Goal: Task Accomplishment & Management: Manage account settings

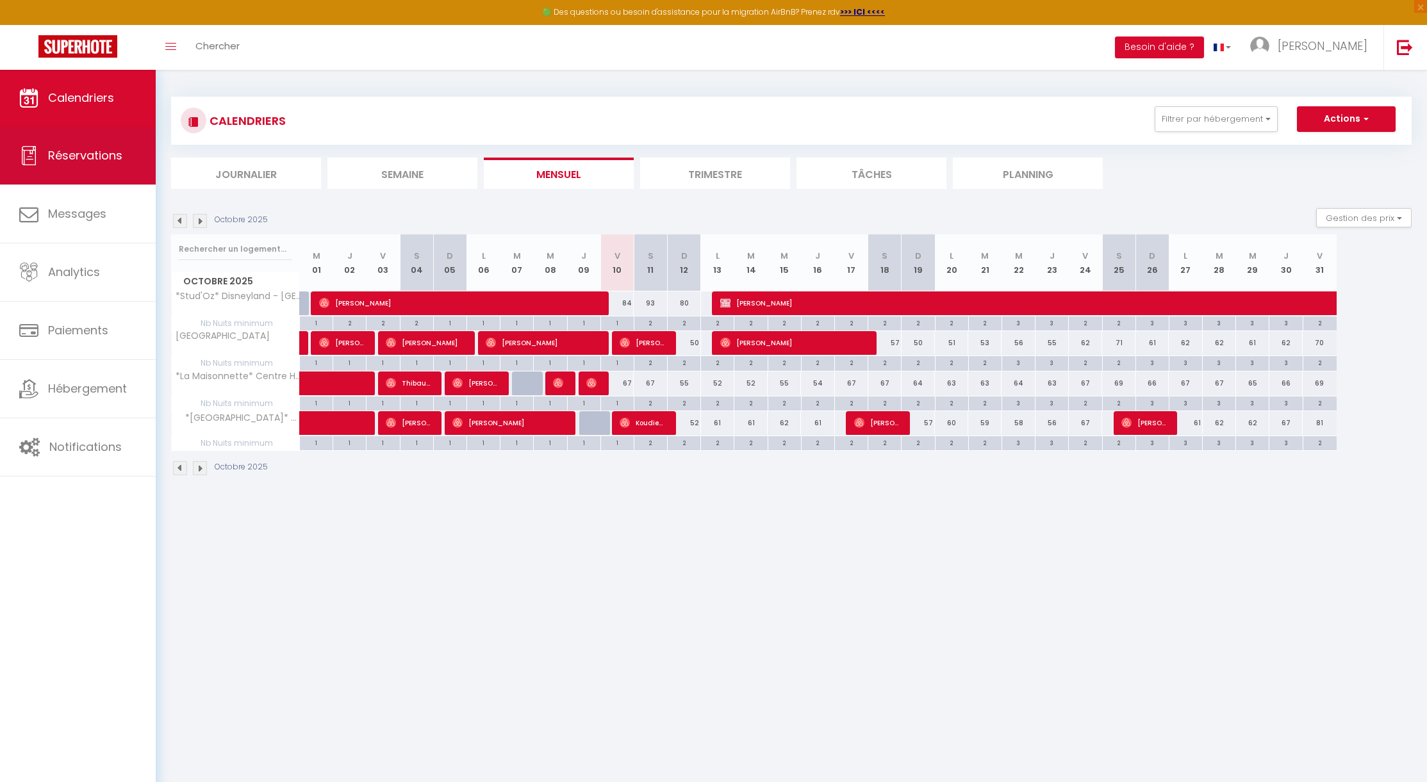
click at [92, 159] on span "Réservations" at bounding box center [85, 155] width 74 height 16
select select "not_cancelled"
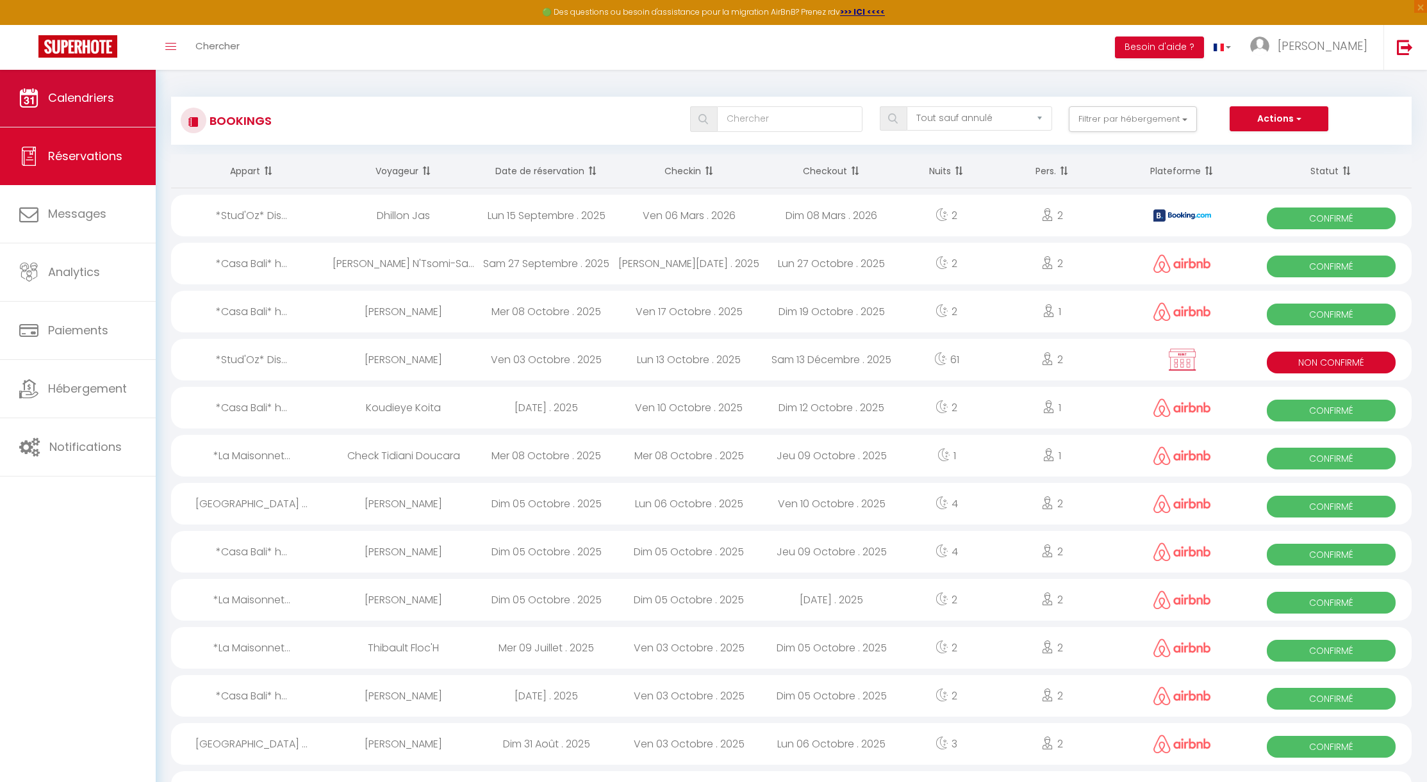
click at [94, 105] on span "Calendriers" at bounding box center [81, 98] width 66 height 16
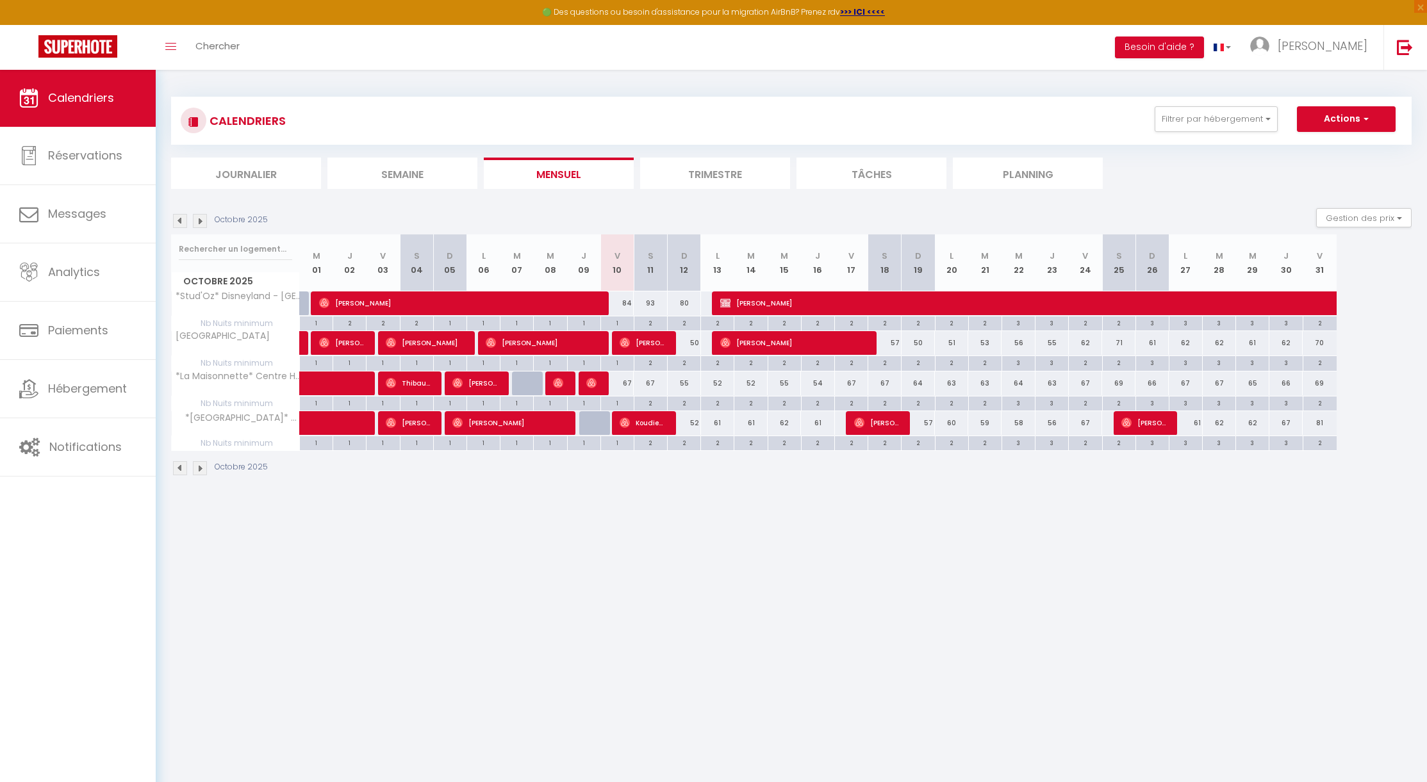
click at [1362, 125] on button "Actions" at bounding box center [1345, 119] width 99 height 26
click at [1383, 108] on button "Actions" at bounding box center [1345, 119] width 99 height 26
click at [1381, 218] on button "Gestion des prix" at bounding box center [1363, 217] width 95 height 19
click at [1362, 258] on input "Nb Nuits minimum" at bounding box center [1352, 257] width 115 height 13
checkbox input "false"
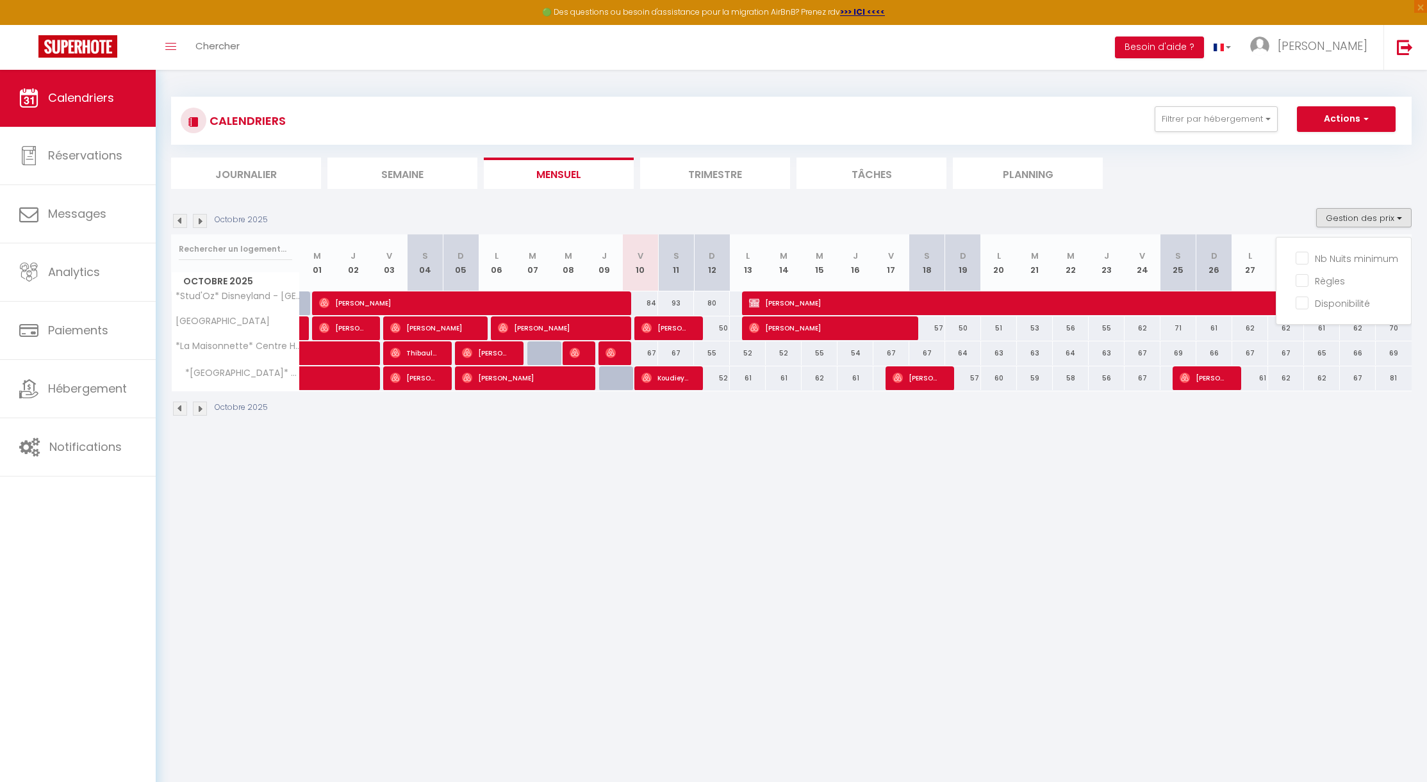
click at [1259, 201] on section "Octobre 2025 Gestion des prix Nb Nuits minimum Règles Disponibilité Octobre 202…" at bounding box center [791, 312] width 1240 height 234
click at [616, 354] on span "[PERSON_NAME]" at bounding box center [611, 353] width 12 height 24
select select "OK"
select select "0"
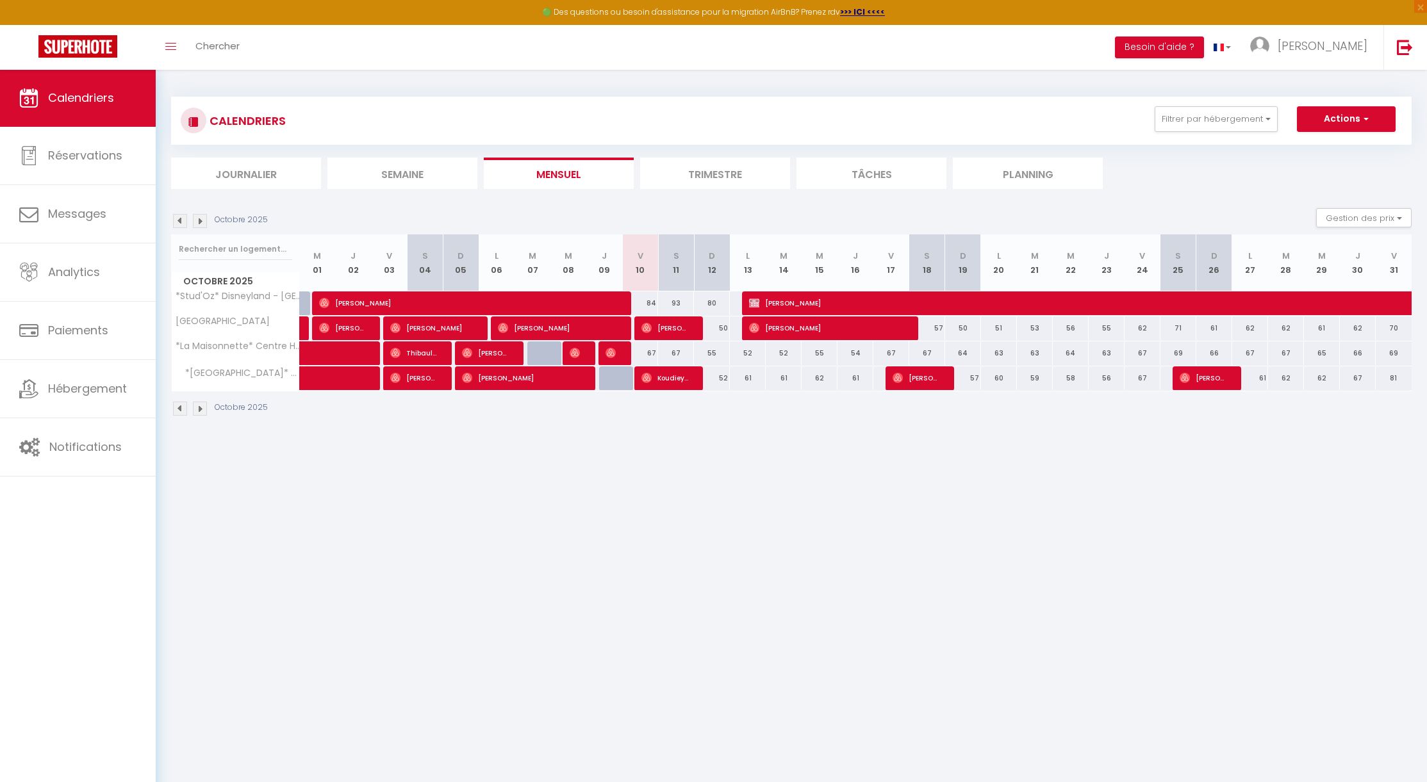
select select "0"
select select "1"
select select
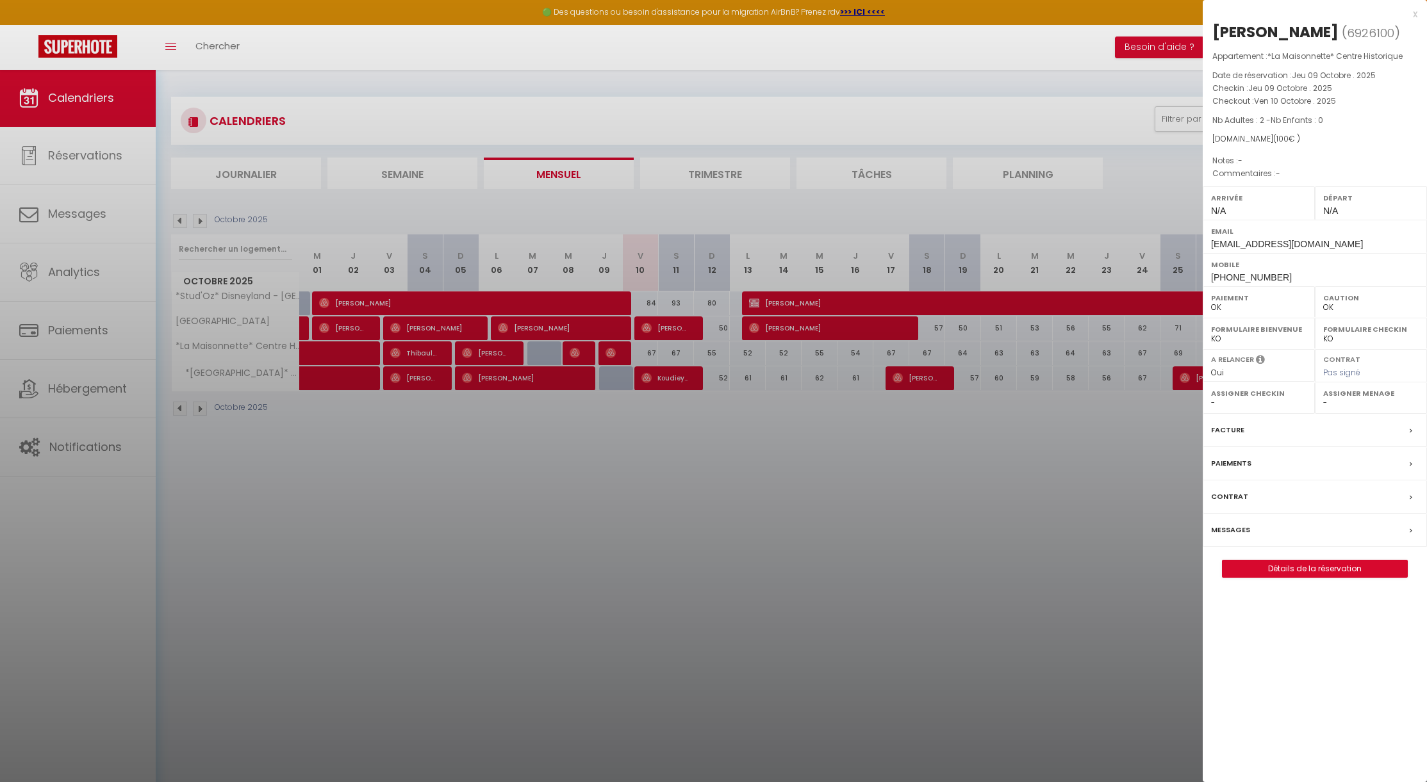
click at [616, 355] on div at bounding box center [713, 391] width 1427 height 782
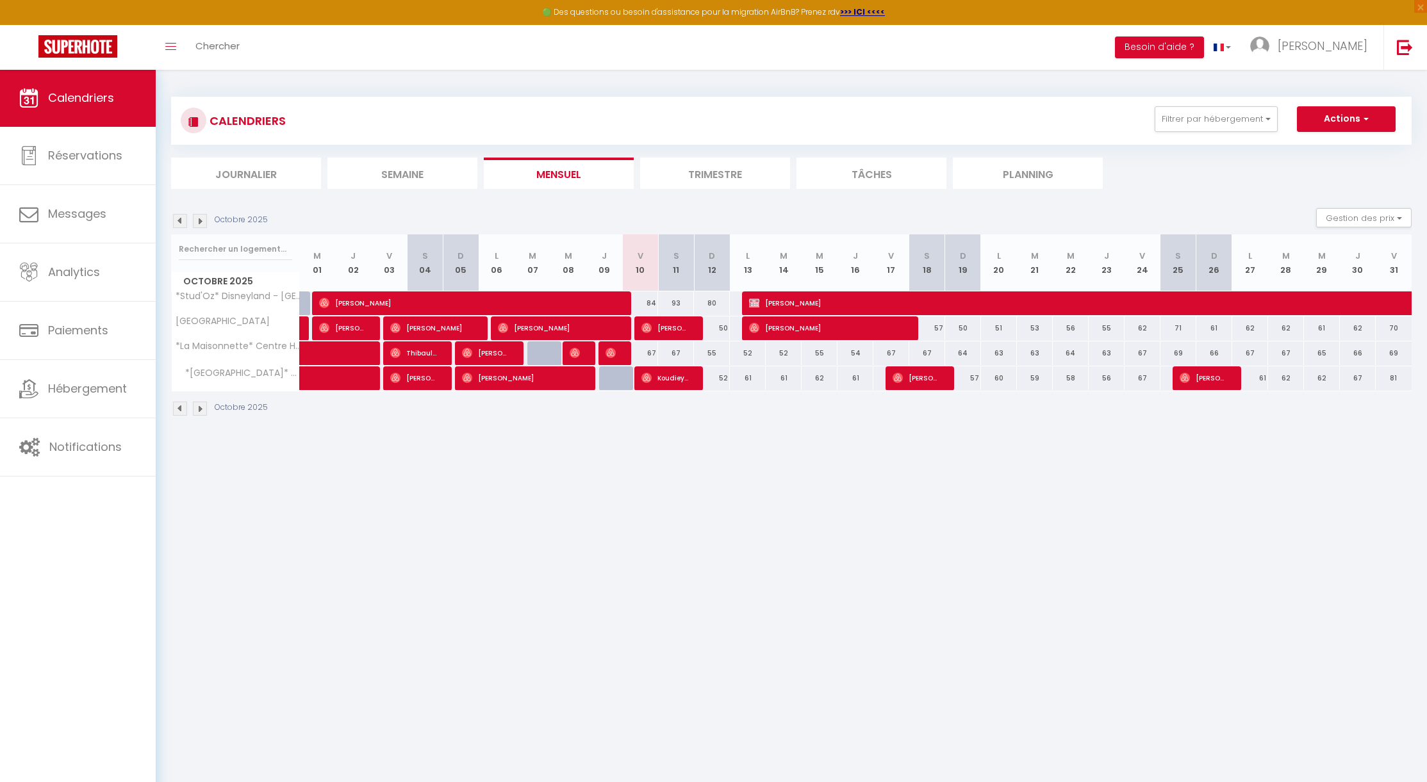
click at [621, 455] on body "🟢 Des questions ou besoin d'assistance pour la migration AirBnB? Prenez rdv >>>…" at bounding box center [713, 460] width 1427 height 782
click at [78, 156] on span "Réservations" at bounding box center [85, 155] width 74 height 16
select select "not_cancelled"
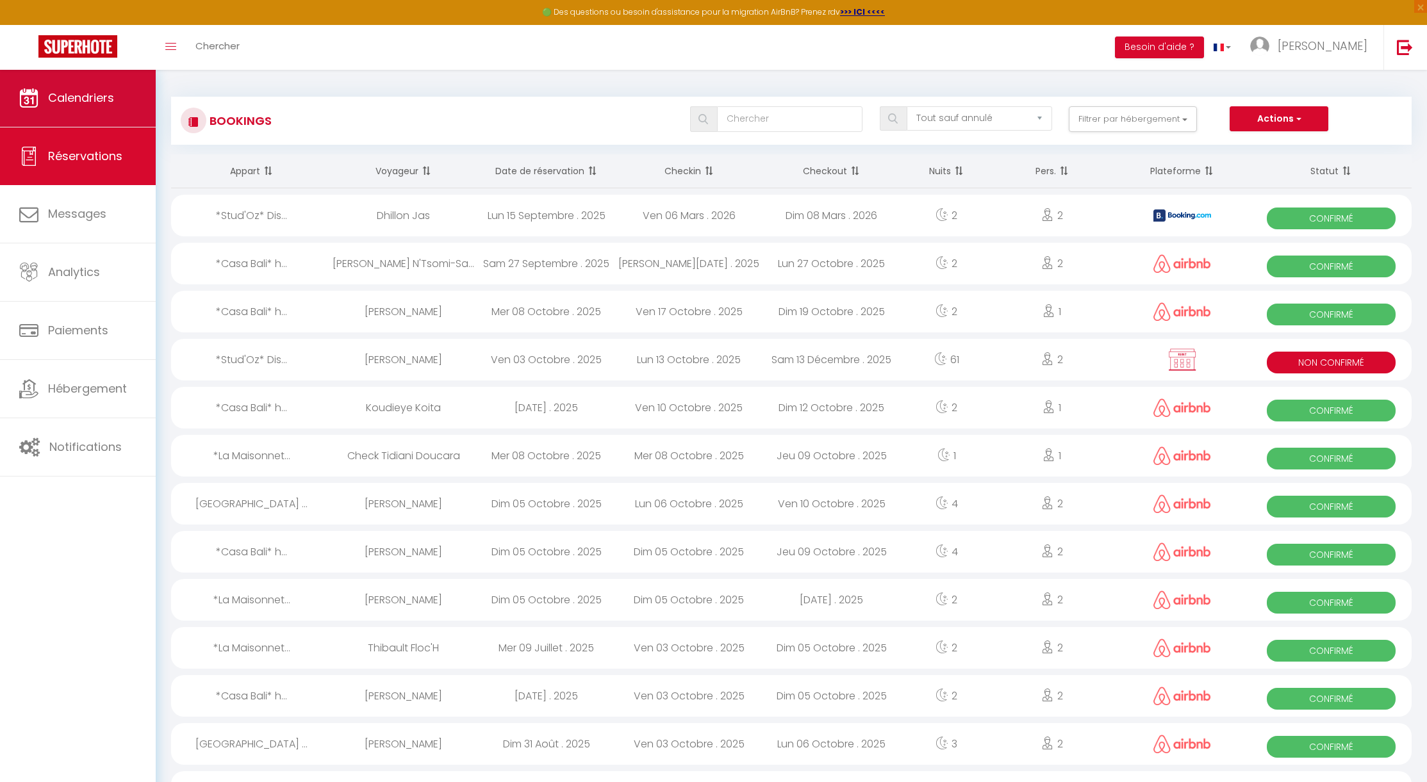
click at [78, 111] on link "Calendriers" at bounding box center [78, 98] width 156 height 58
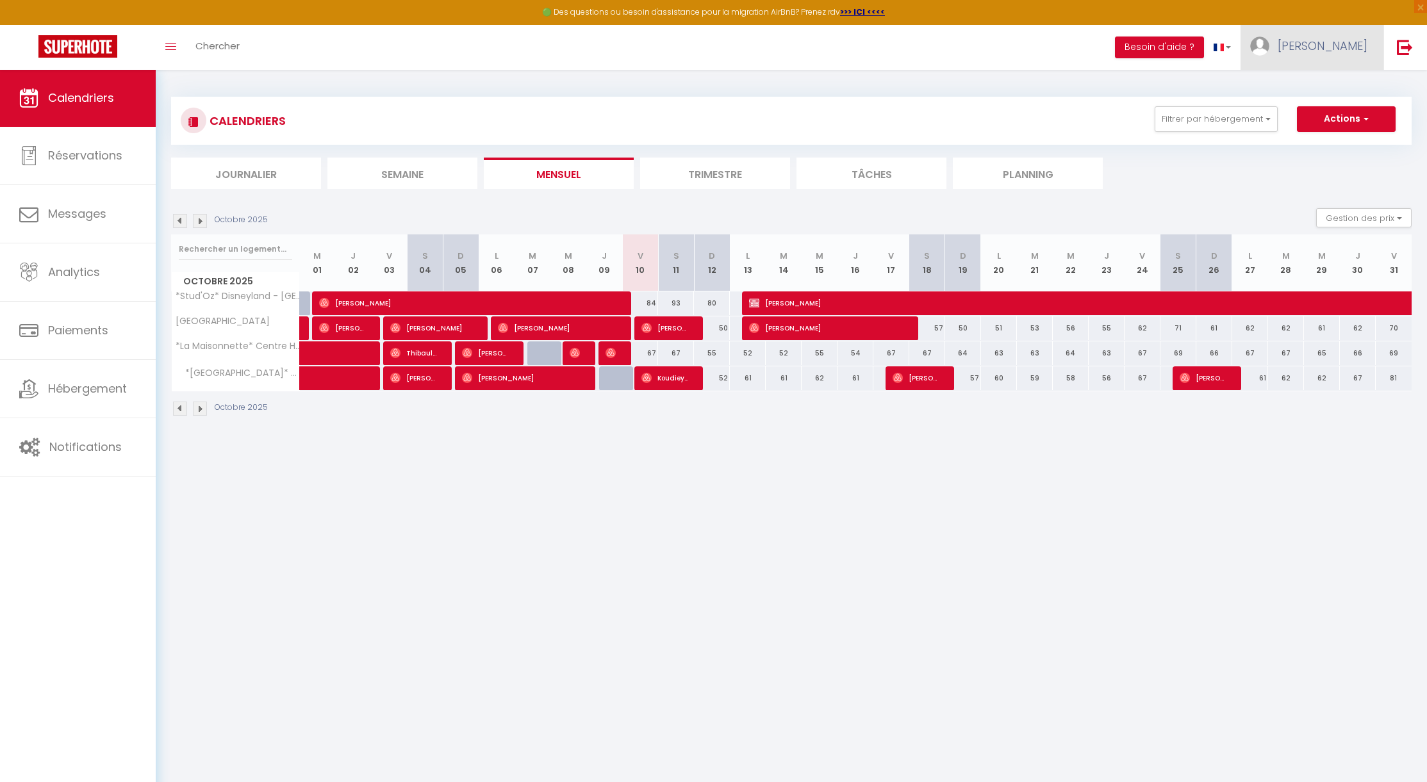
click at [1365, 44] on span "[PERSON_NAME]" at bounding box center [1322, 46] width 90 height 16
click at [1394, 43] on link at bounding box center [1404, 47] width 42 height 45
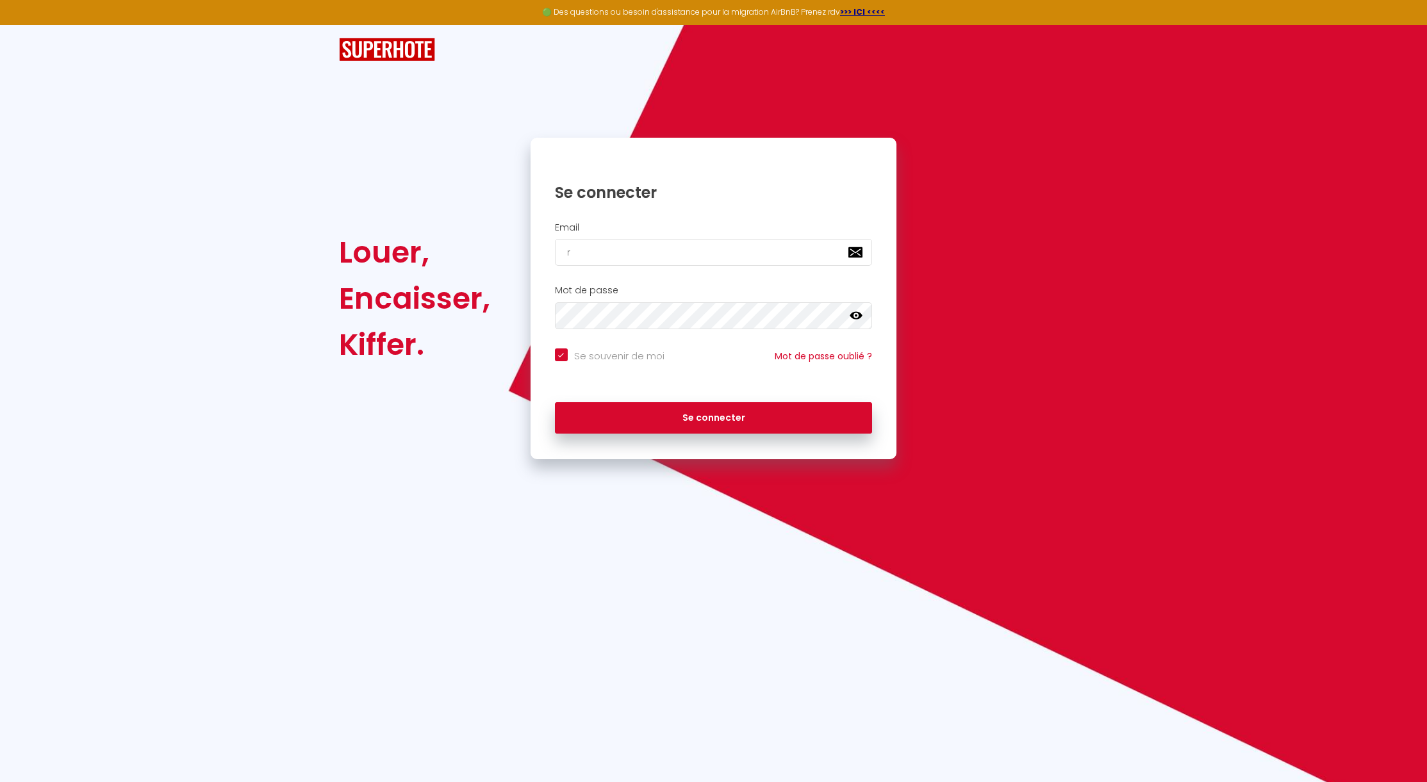
type input "rr"
checkbox input "true"
type input "rr.v"
checkbox input "true"
type input "rr.vi"
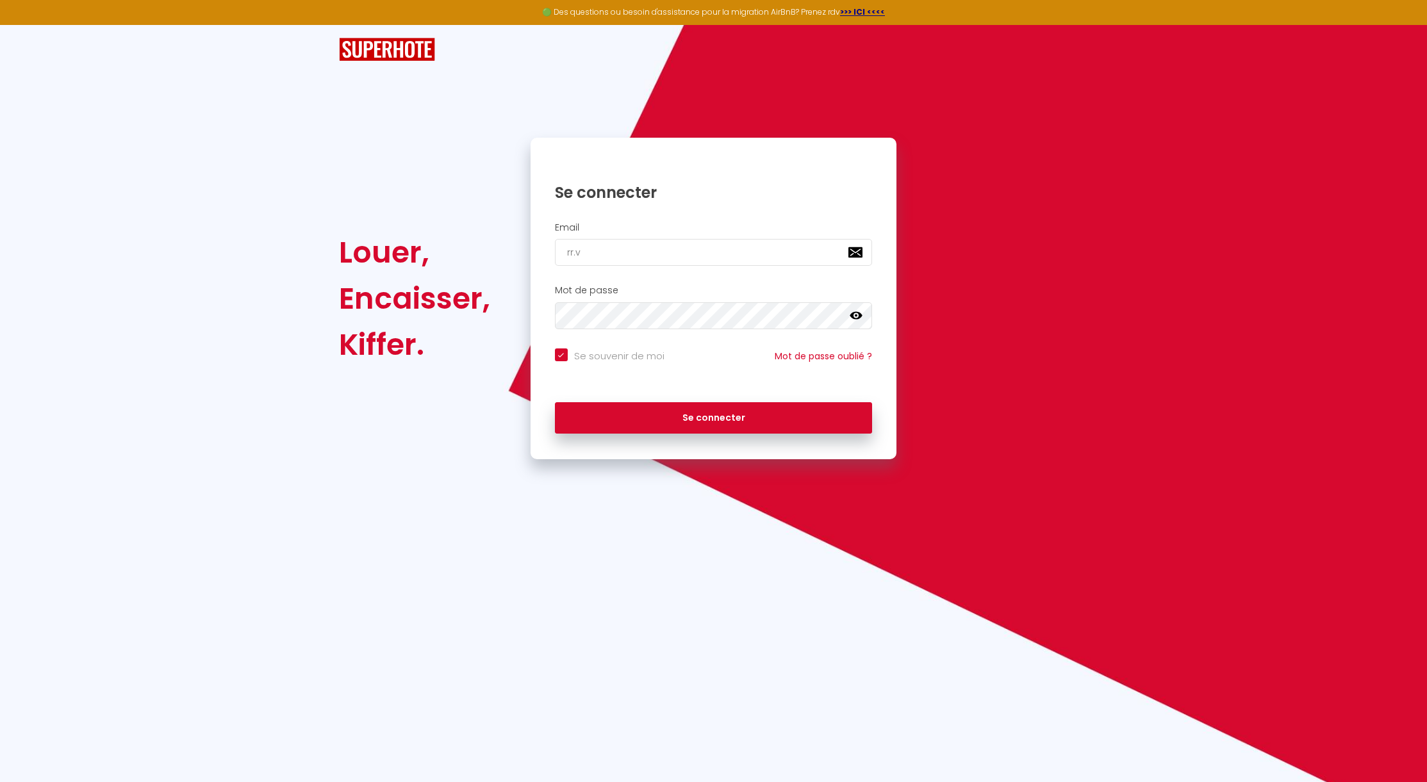
checkbox input "true"
type input "rr.vin"
checkbox input "true"
type input "rr.vinz"
checkbox input "true"
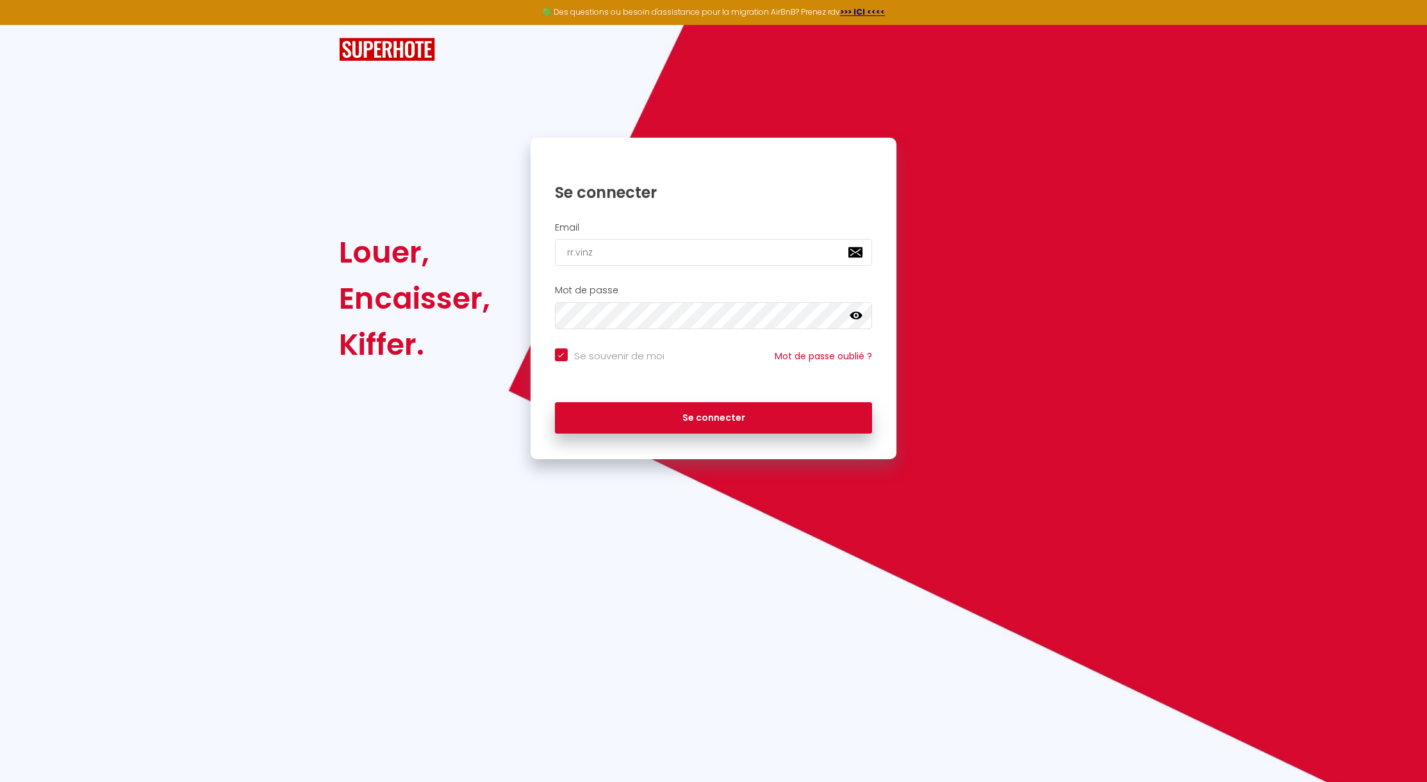
type input "rr.vinz@"
checkbox input "true"
type input "rr.vinz@g"
checkbox input "true"
type input "rr.vinz@gm"
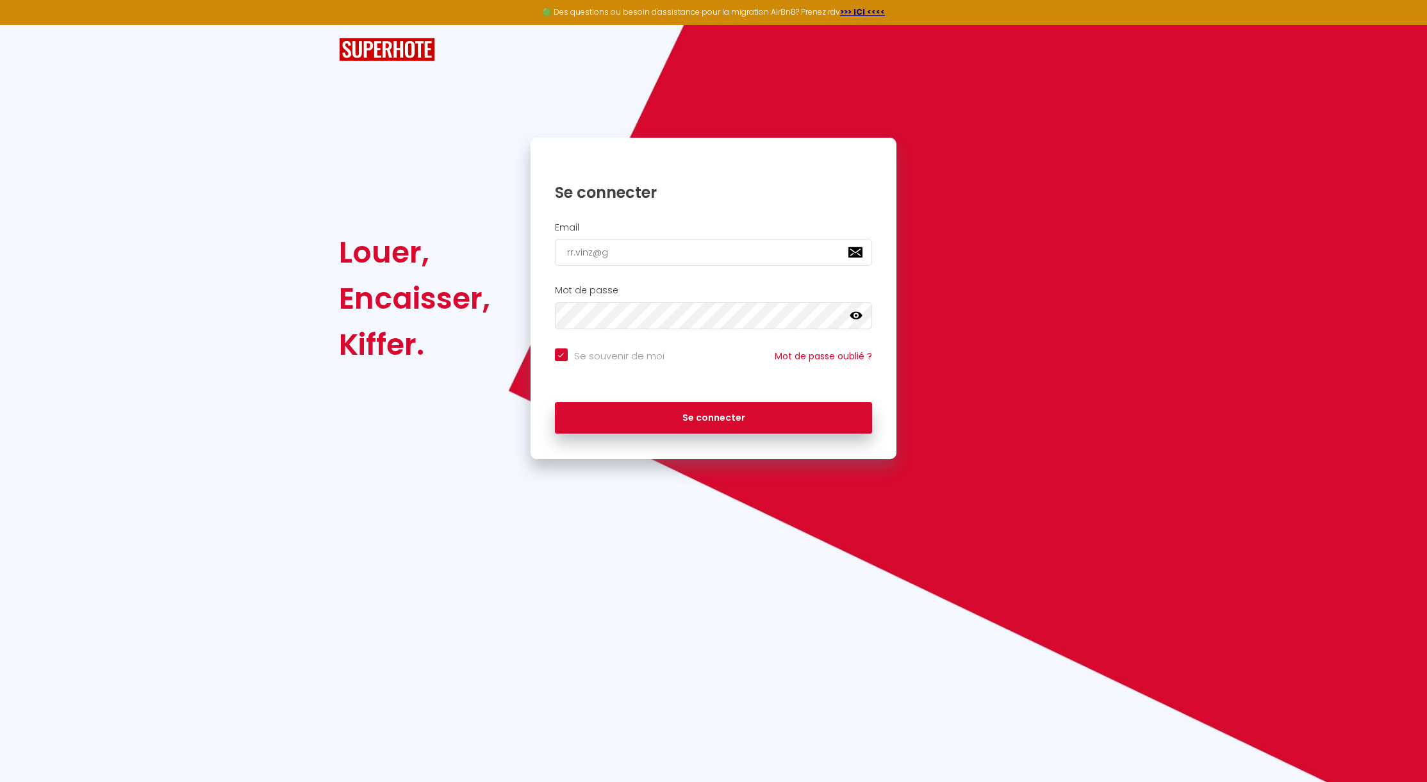
checkbox input "true"
type input "rr.vinz@gma"
checkbox input "true"
type input "rr.vinz@gmai"
checkbox input "true"
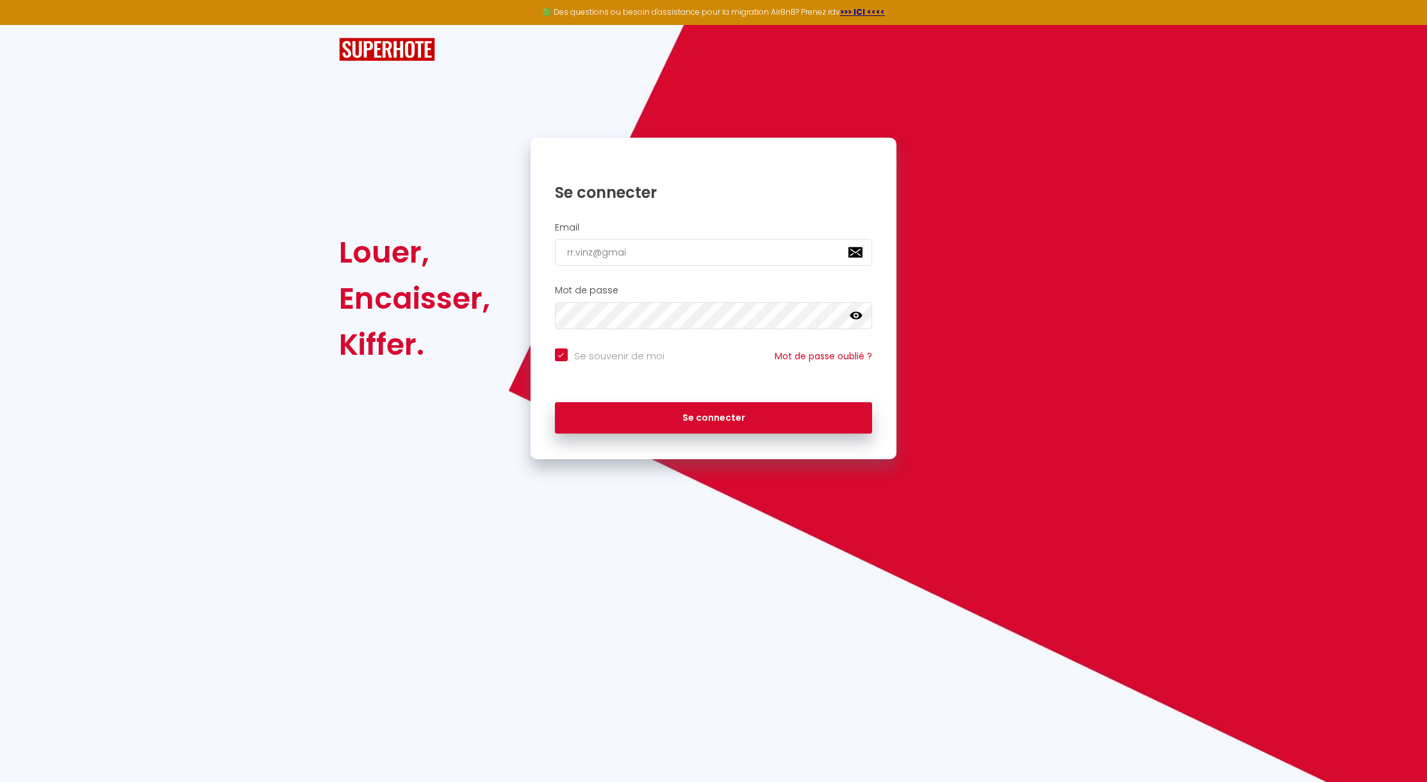
type input "rr.vinz@gmail"
checkbox input "true"
type input "rr.vinz@gmail."
checkbox input "true"
type input "rr.vinz@gmail.c"
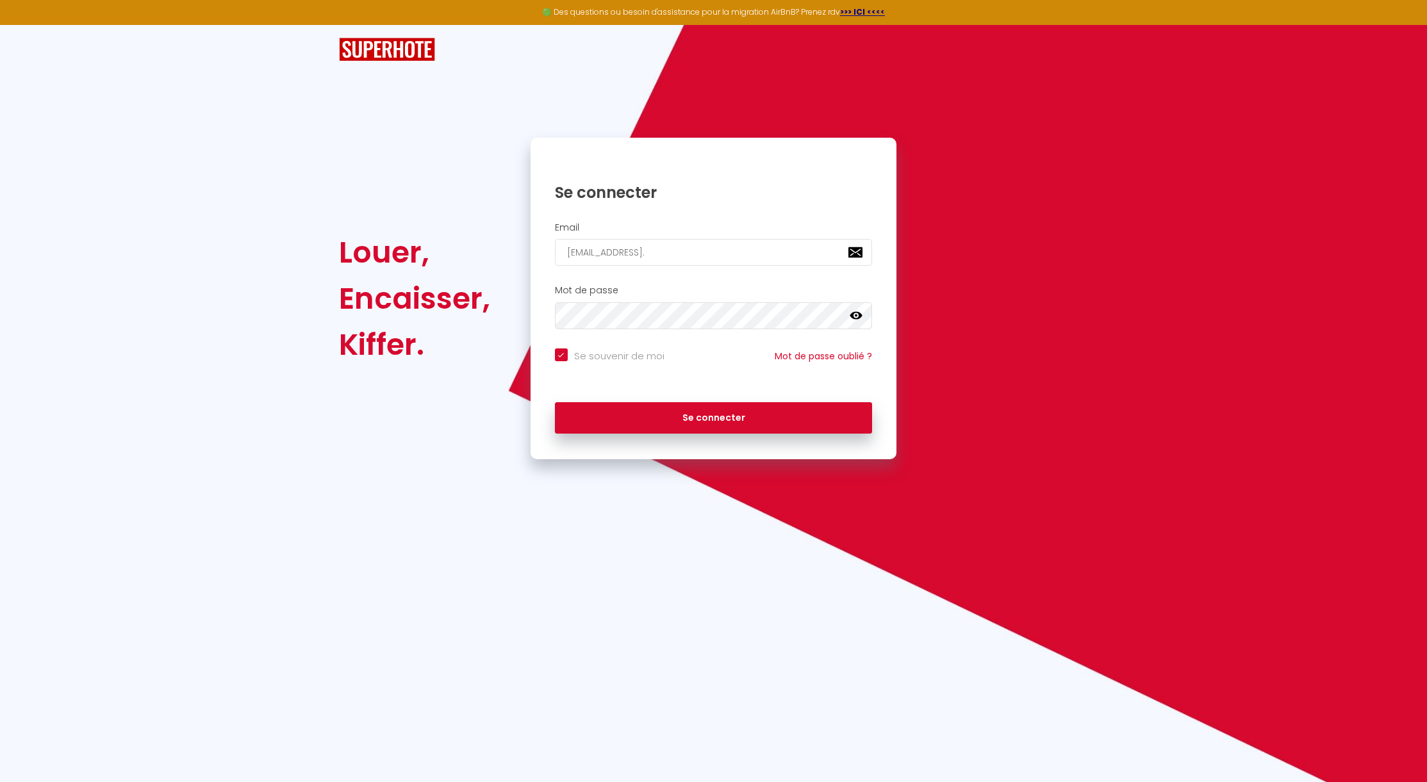
checkbox input "true"
type input "rr.vinz@gmail.co"
checkbox input "true"
type input "[EMAIL_ADDRESS][DOMAIN_NAME]"
checkbox input "true"
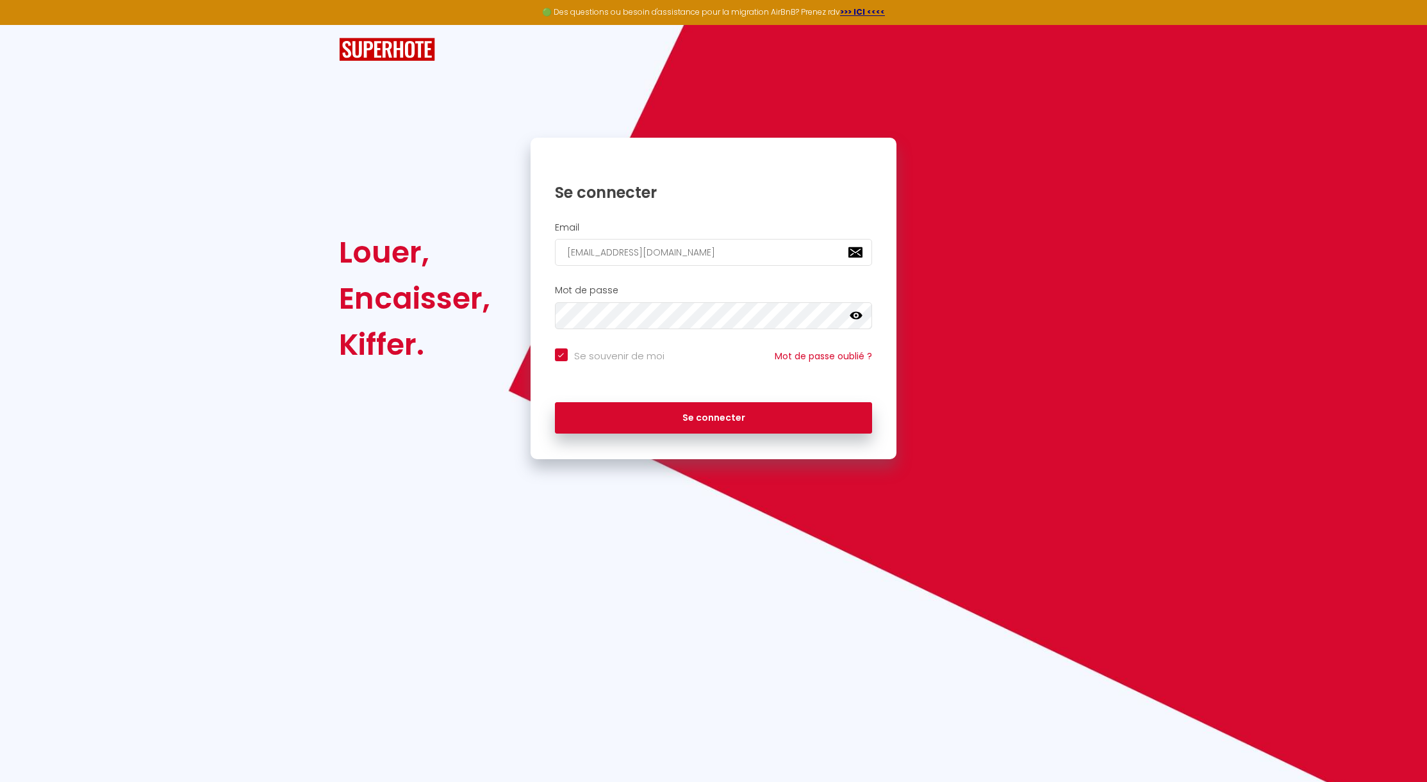
type input "[EMAIL_ADDRESS][DOMAIN_NAME]"
click at [713, 416] on button "Se connecter" at bounding box center [714, 418] width 318 height 32
checkbox input "true"
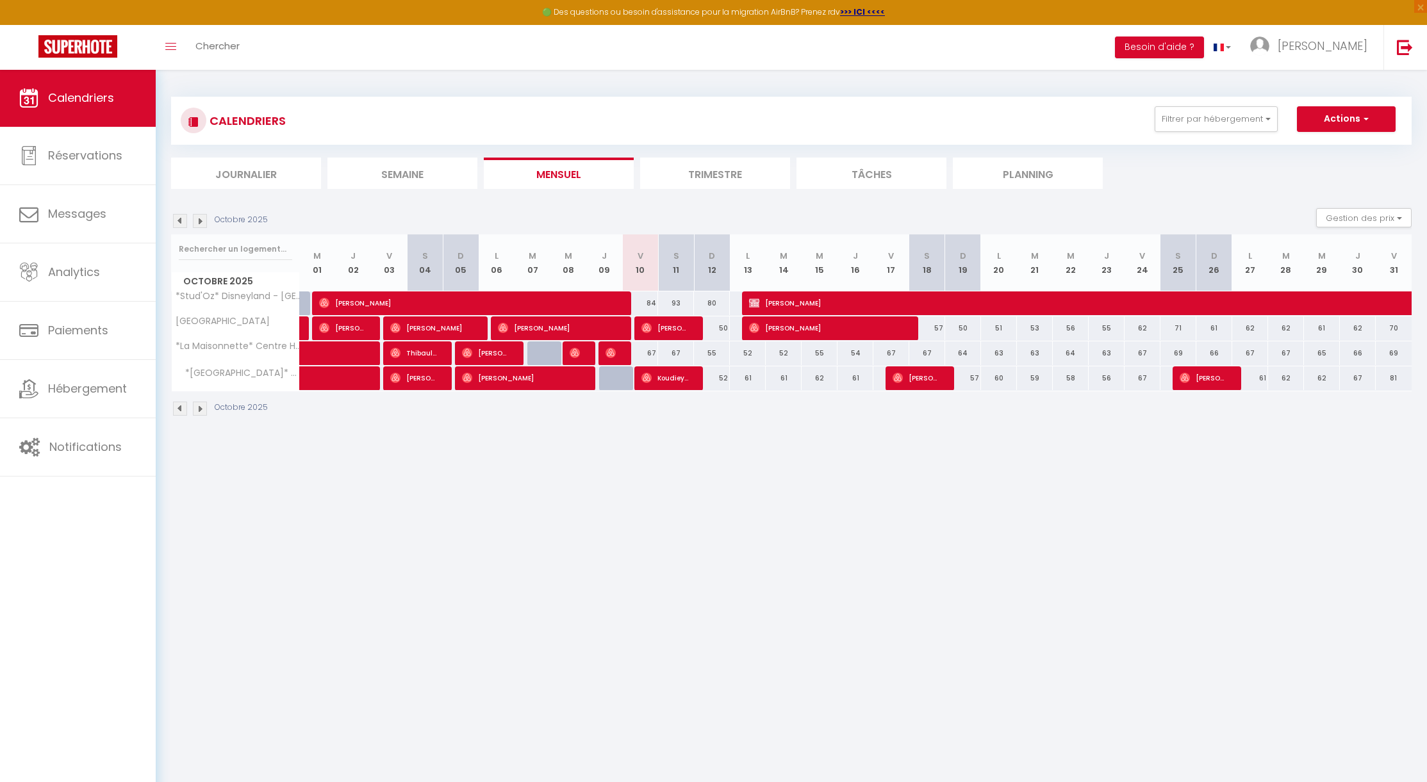
click at [71, 97] on span "Calendriers" at bounding box center [81, 98] width 66 height 16
click at [1269, 49] on img at bounding box center [1259, 46] width 19 height 19
click at [649, 302] on img at bounding box center [646, 303] width 10 height 10
select select "OK"
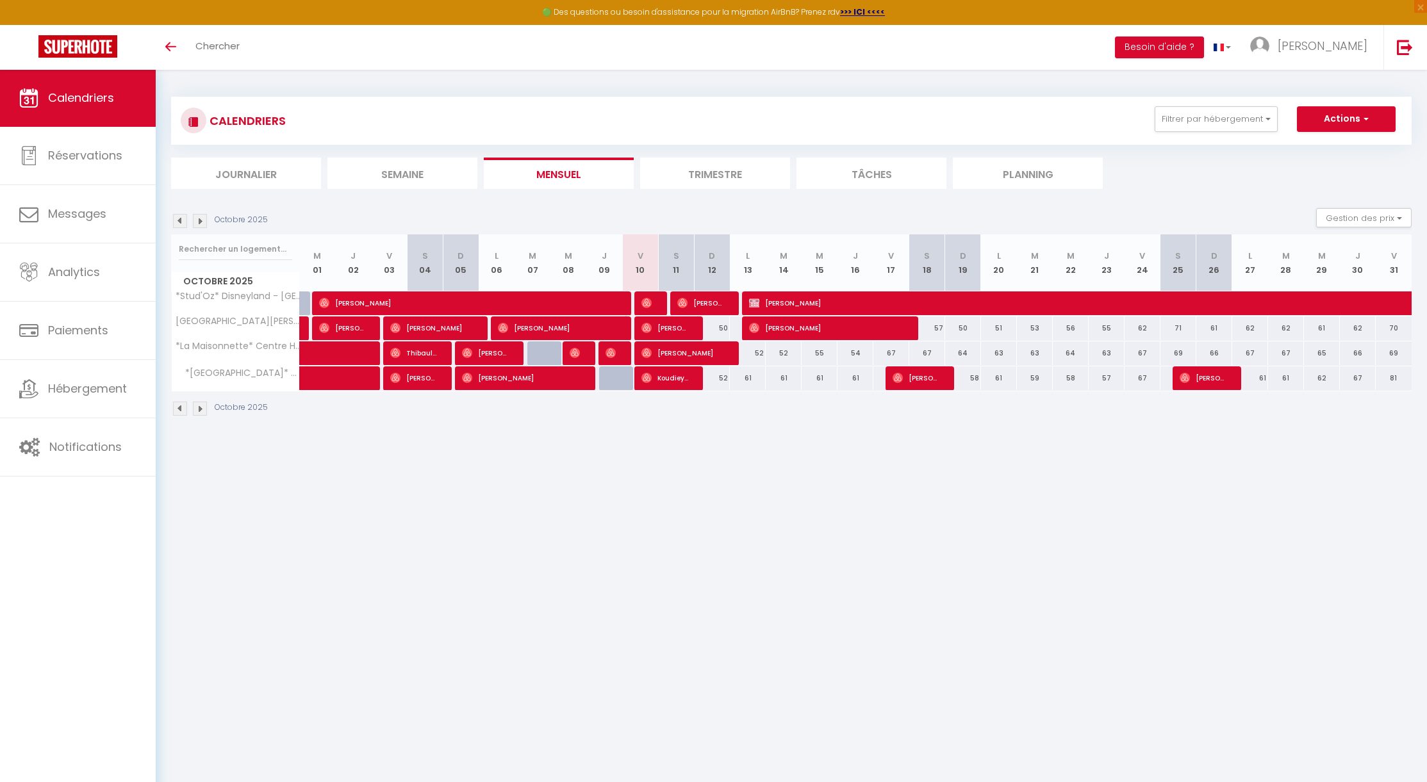
select select "0"
select select "1"
select select
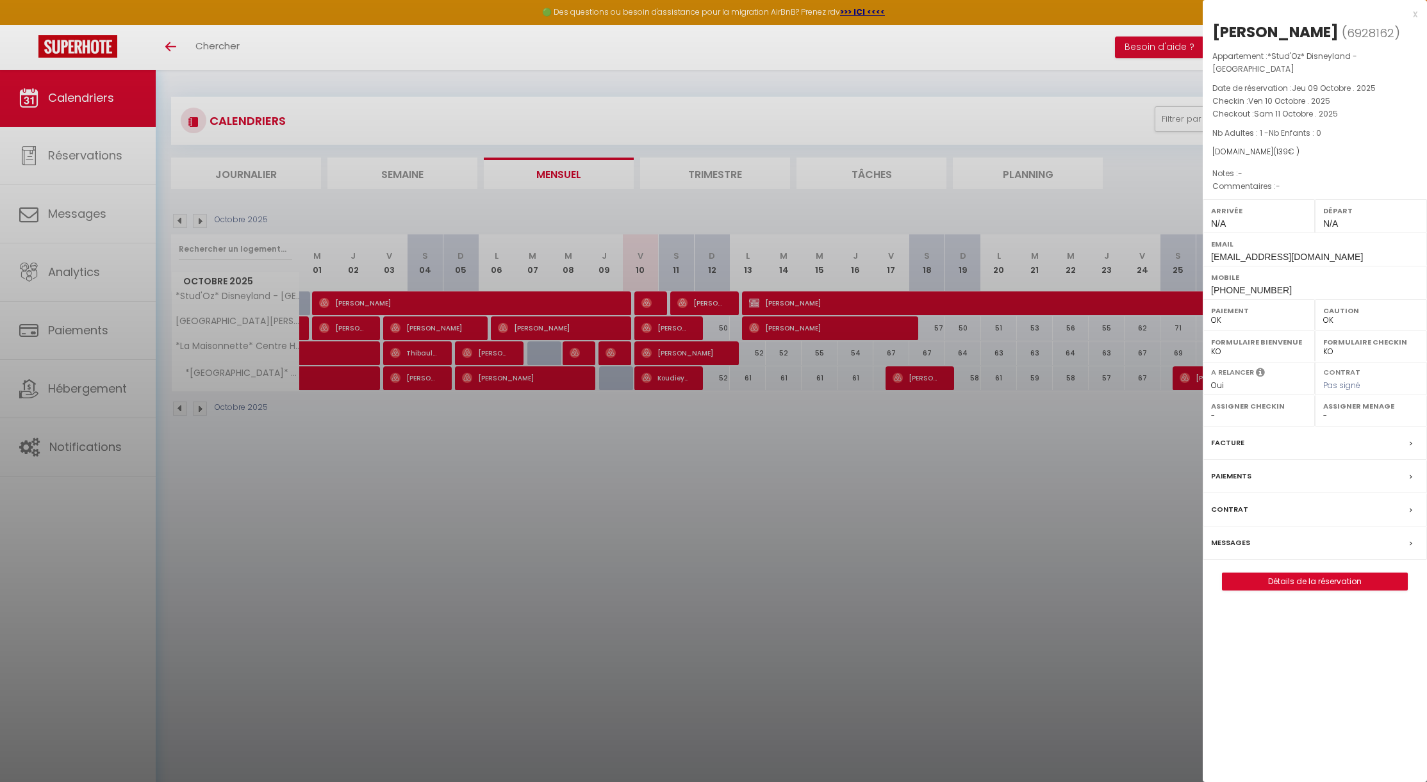
click at [648, 301] on div at bounding box center [713, 391] width 1427 height 782
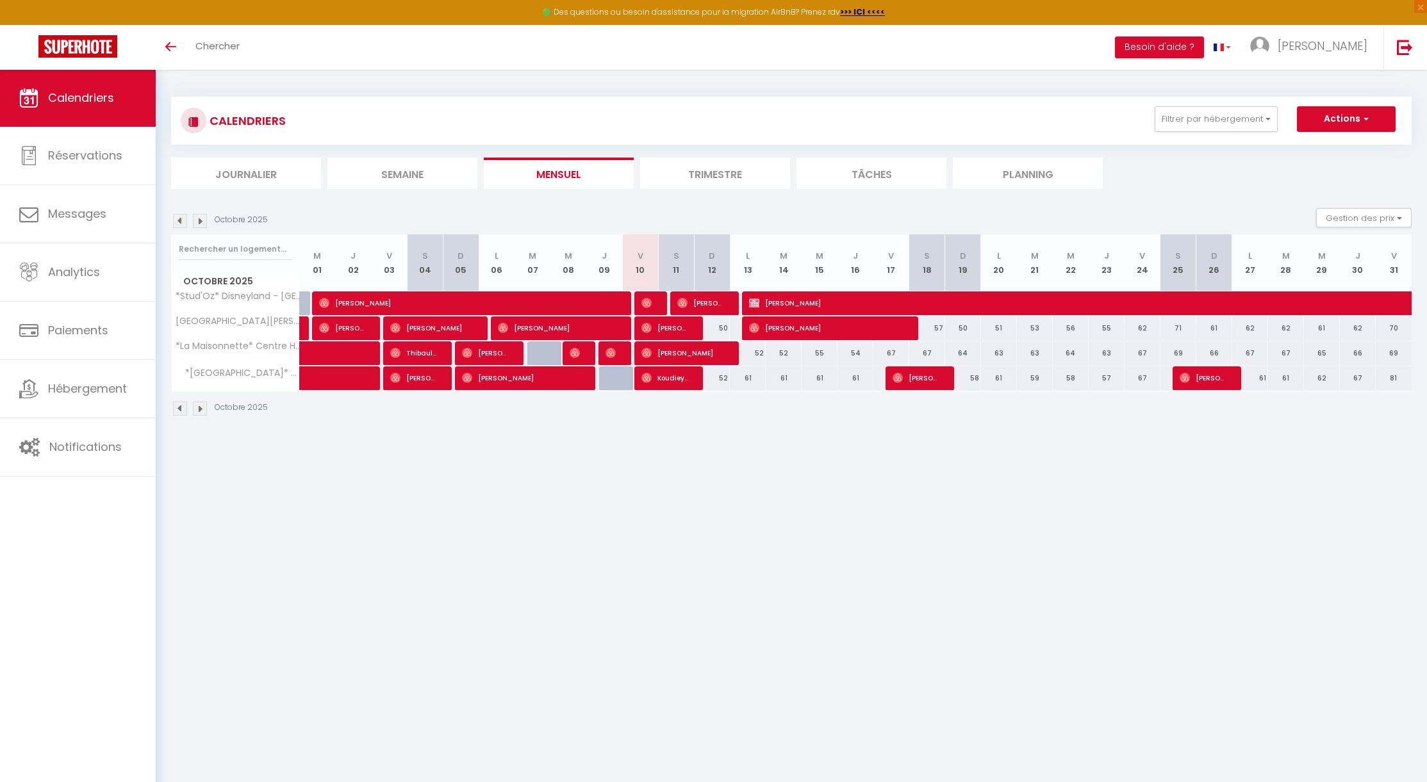
click at [609, 303] on span "[PERSON_NAME]" at bounding box center [468, 303] width 299 height 24
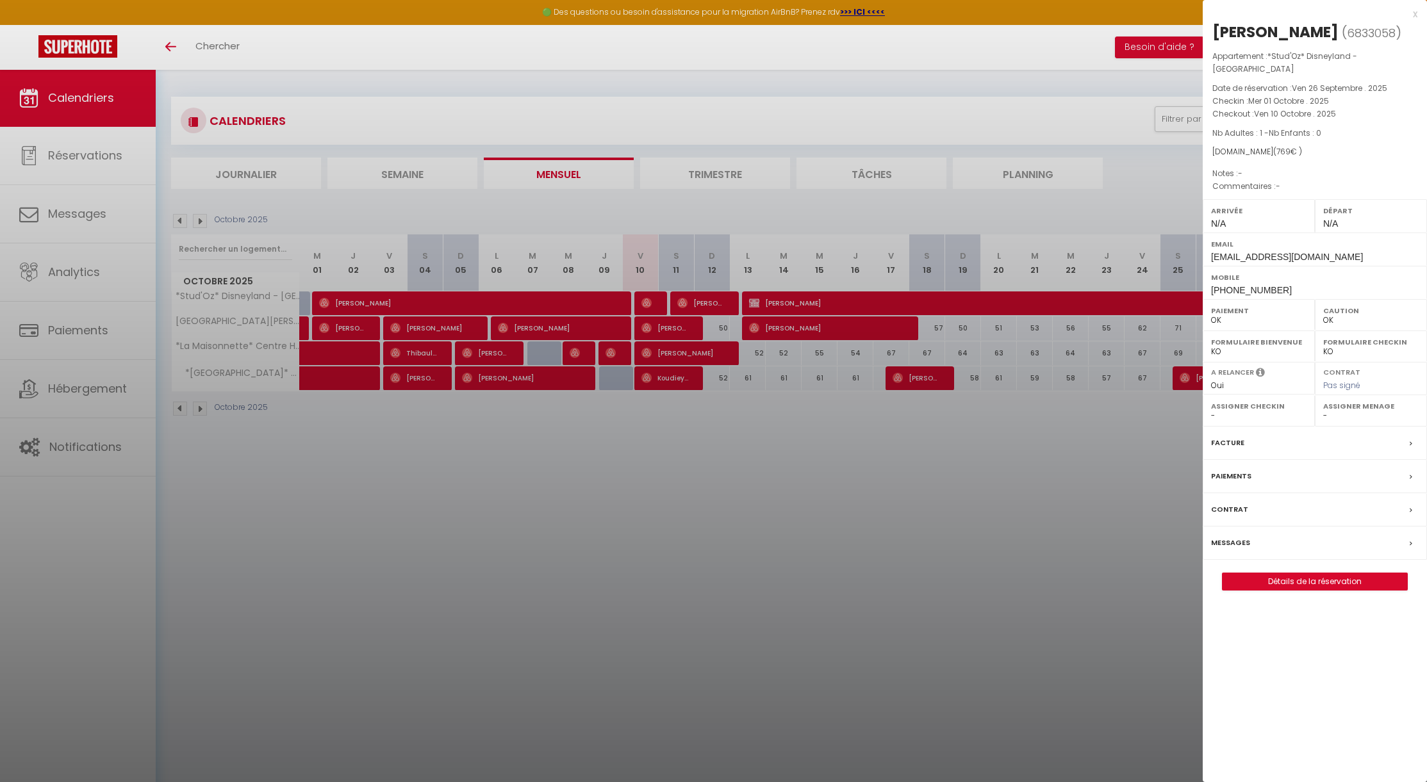
click at [608, 302] on div at bounding box center [713, 391] width 1427 height 782
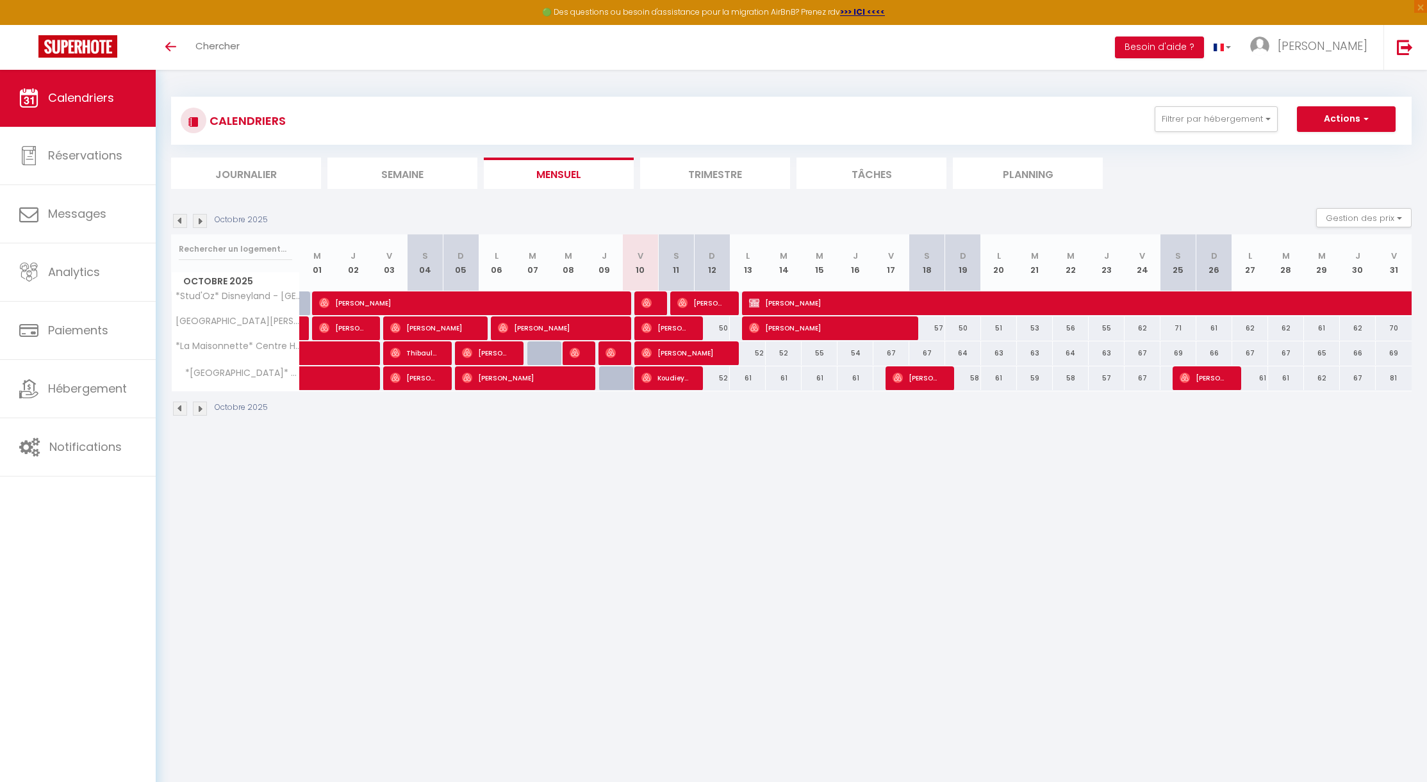
click at [664, 330] on span "[PERSON_NAME]" at bounding box center [665, 328] width 48 height 24
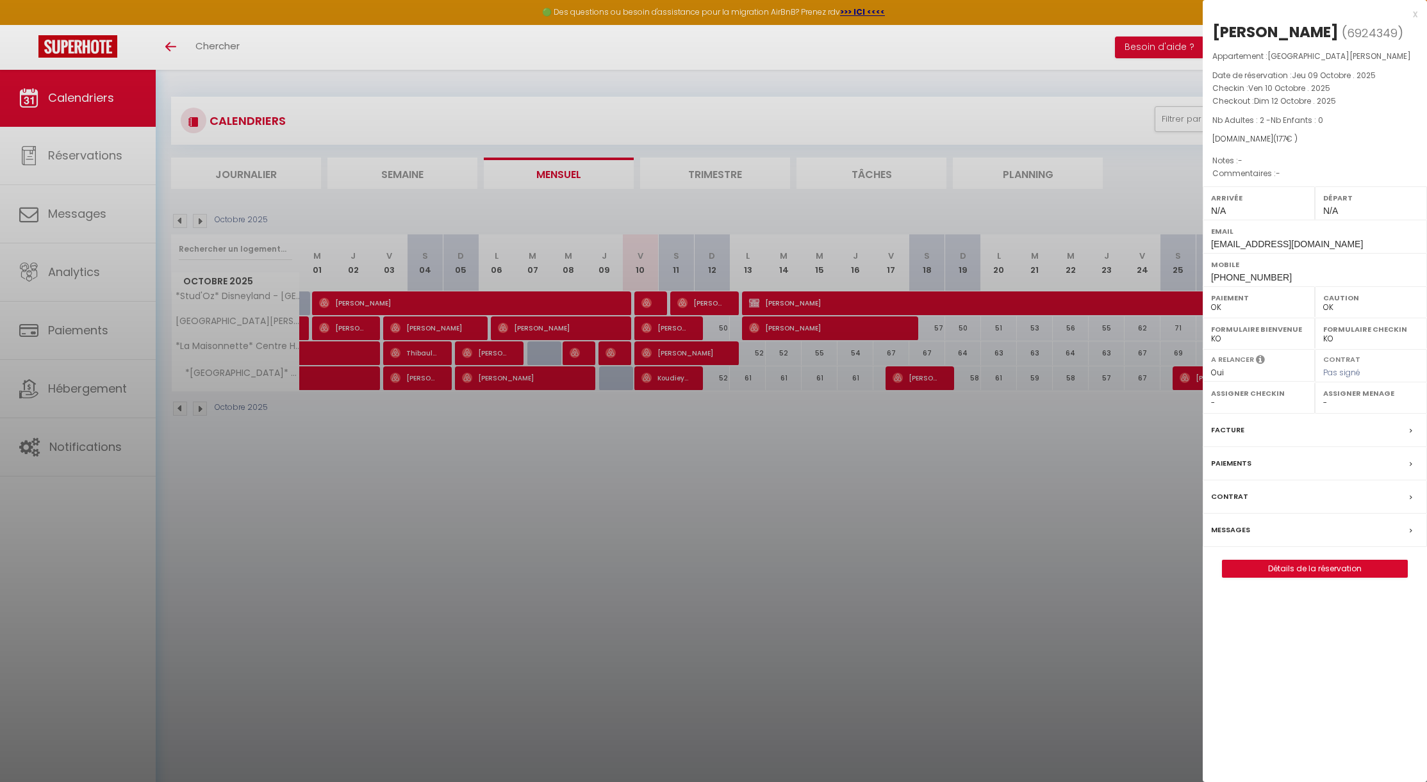
click at [715, 416] on div at bounding box center [713, 391] width 1427 height 782
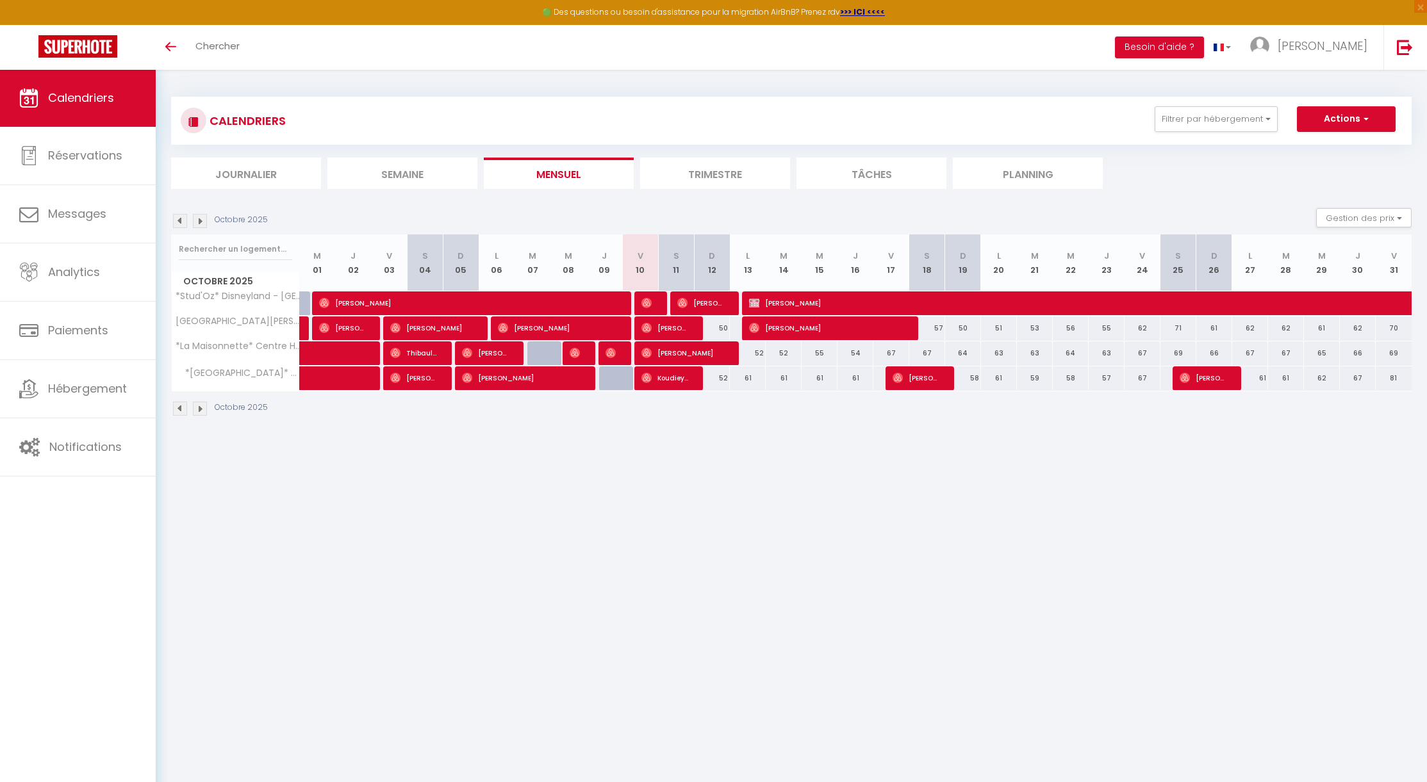
click at [204, 221] on img at bounding box center [200, 221] width 14 height 14
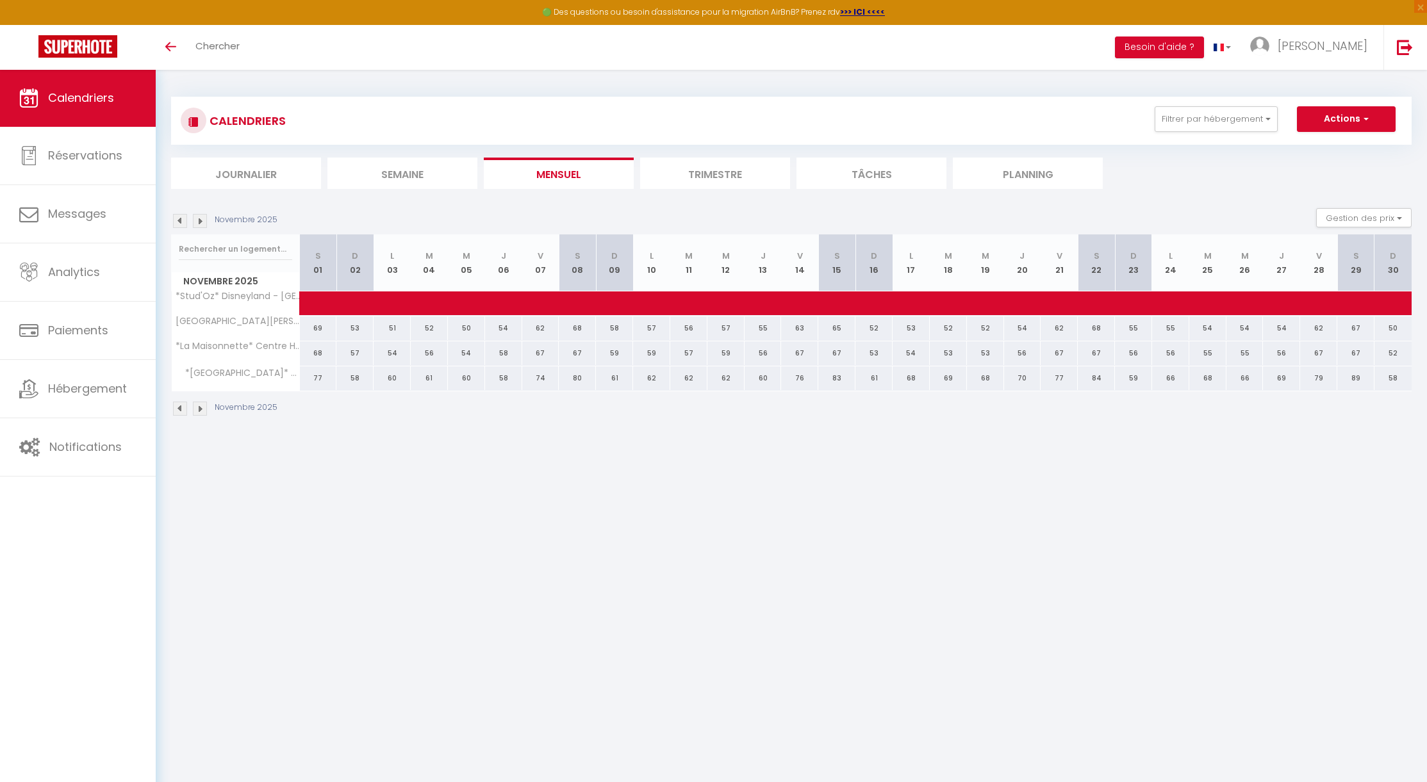
click at [174, 218] on img at bounding box center [180, 221] width 14 height 14
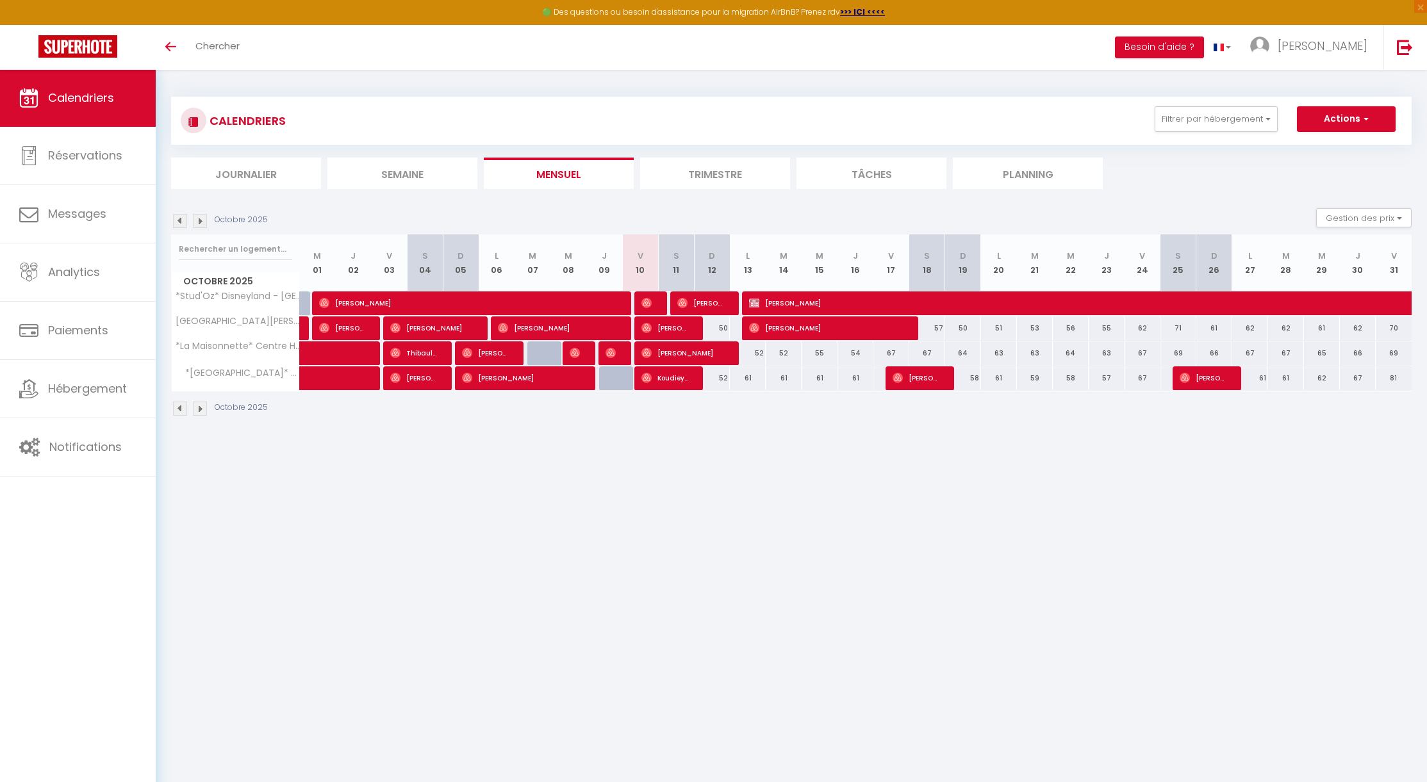
click at [194, 217] on img at bounding box center [200, 221] width 14 height 14
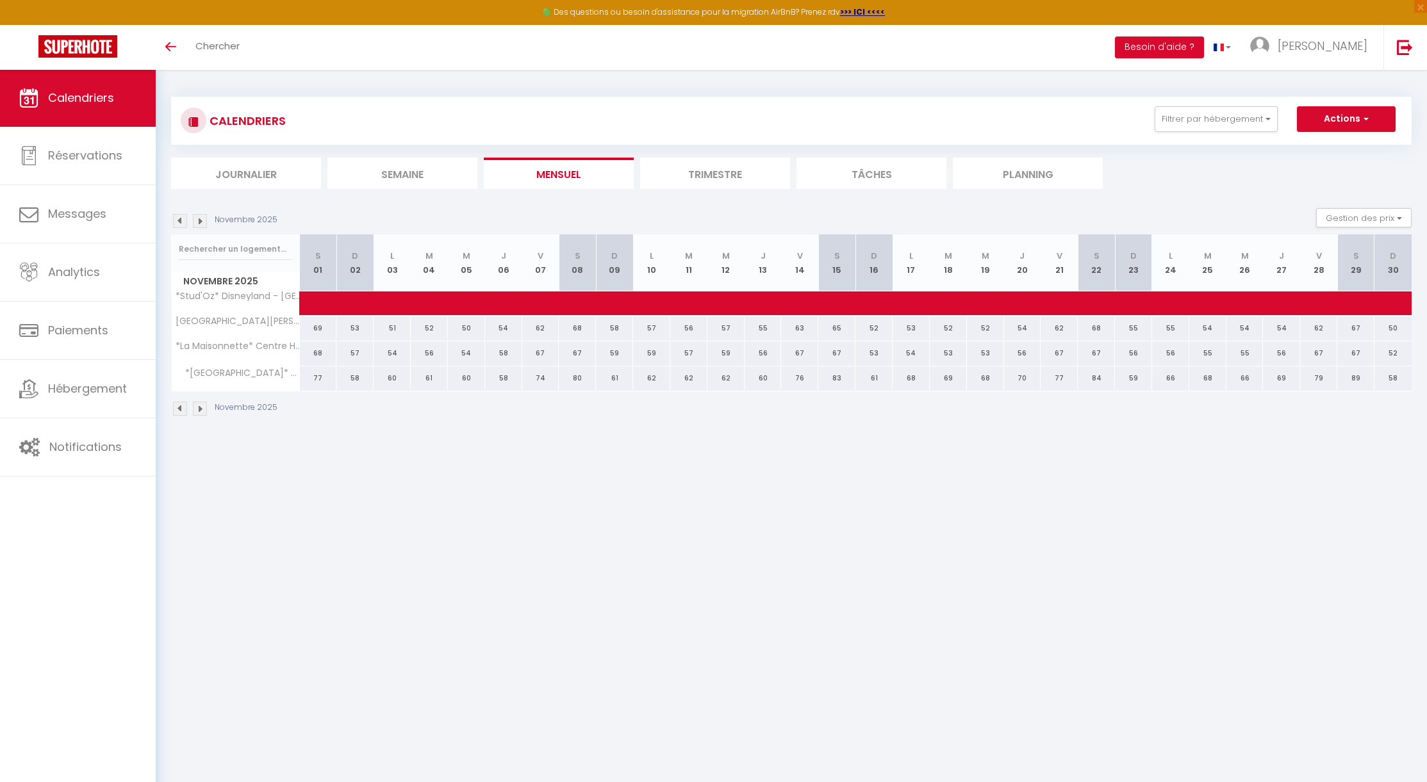
click at [177, 218] on img at bounding box center [180, 221] width 14 height 14
